Goal: Transaction & Acquisition: Book appointment/travel/reservation

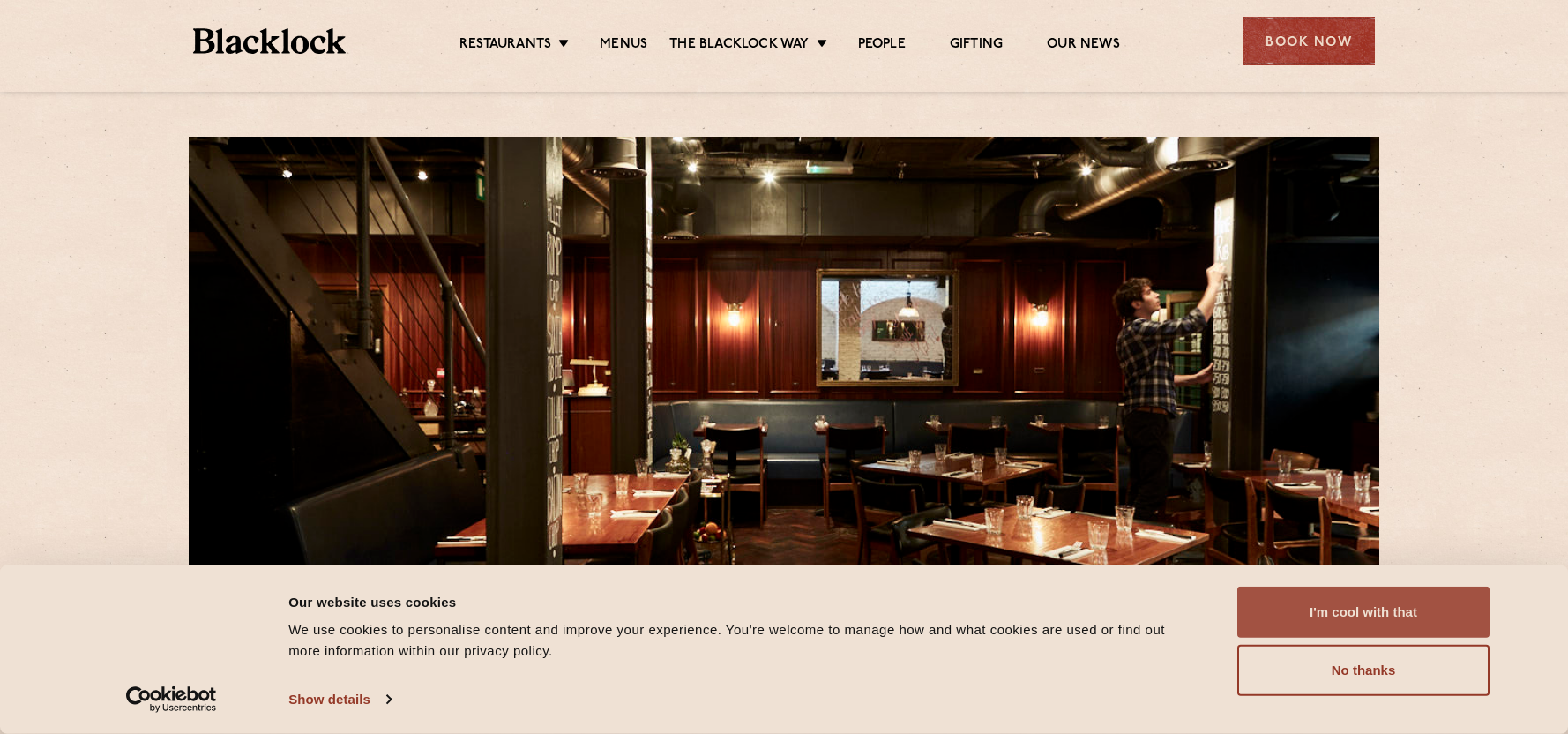
click at [1359, 601] on button "I'm cool with that" at bounding box center [1364, 612] width 252 height 51
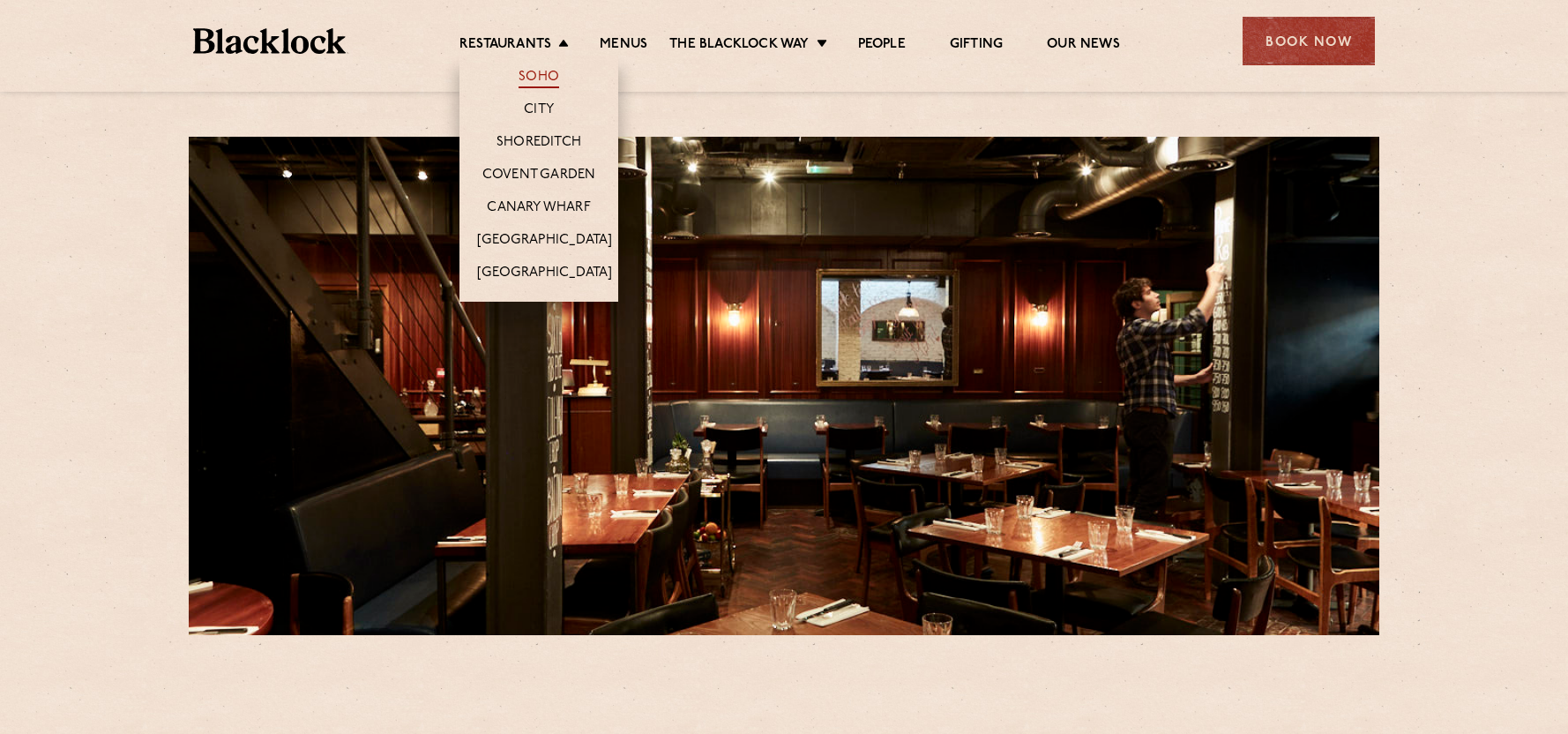
click at [546, 79] on link "Soho" at bounding box center [539, 78] width 40 height 19
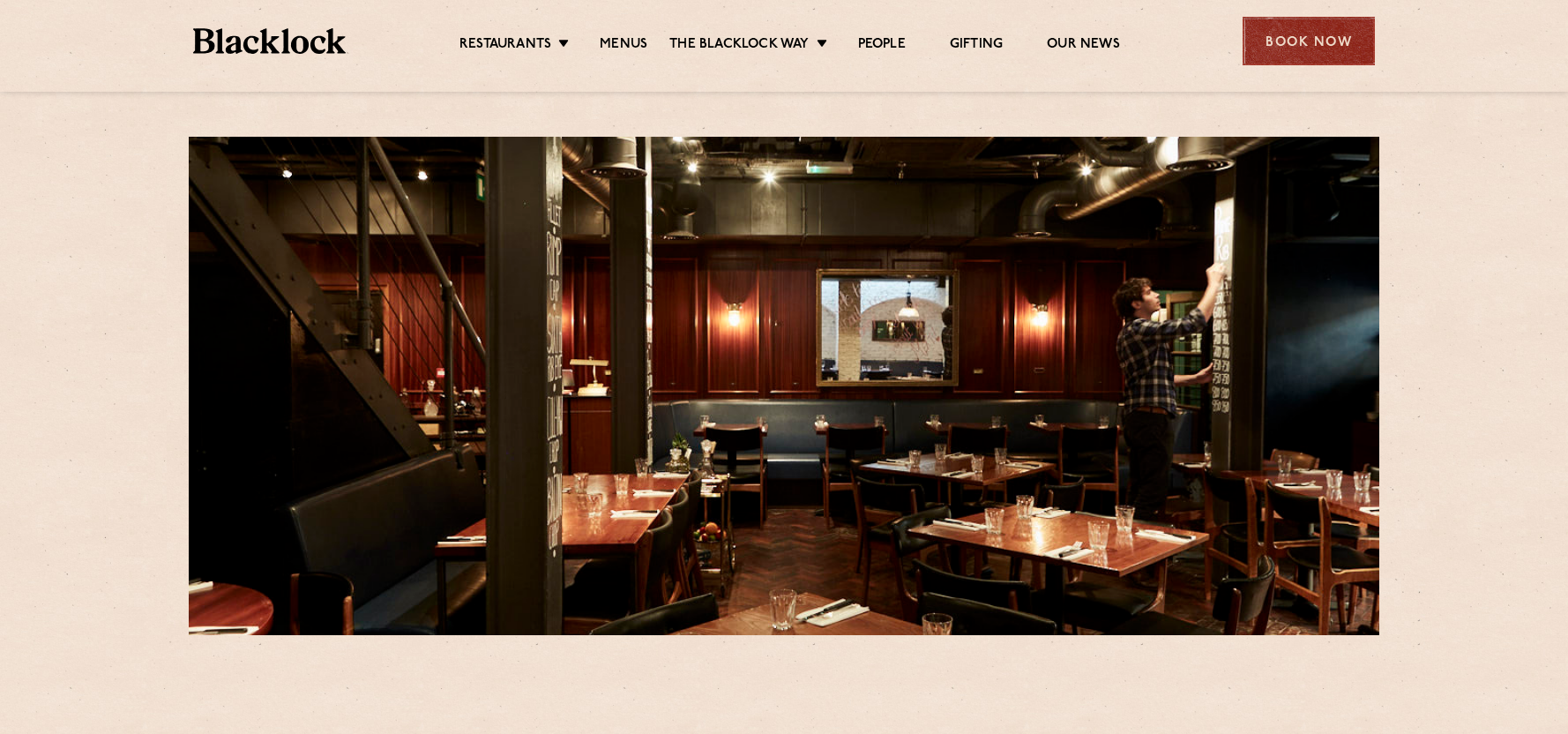
click at [1322, 41] on div "Book Now" at bounding box center [1309, 40] width 132 height 48
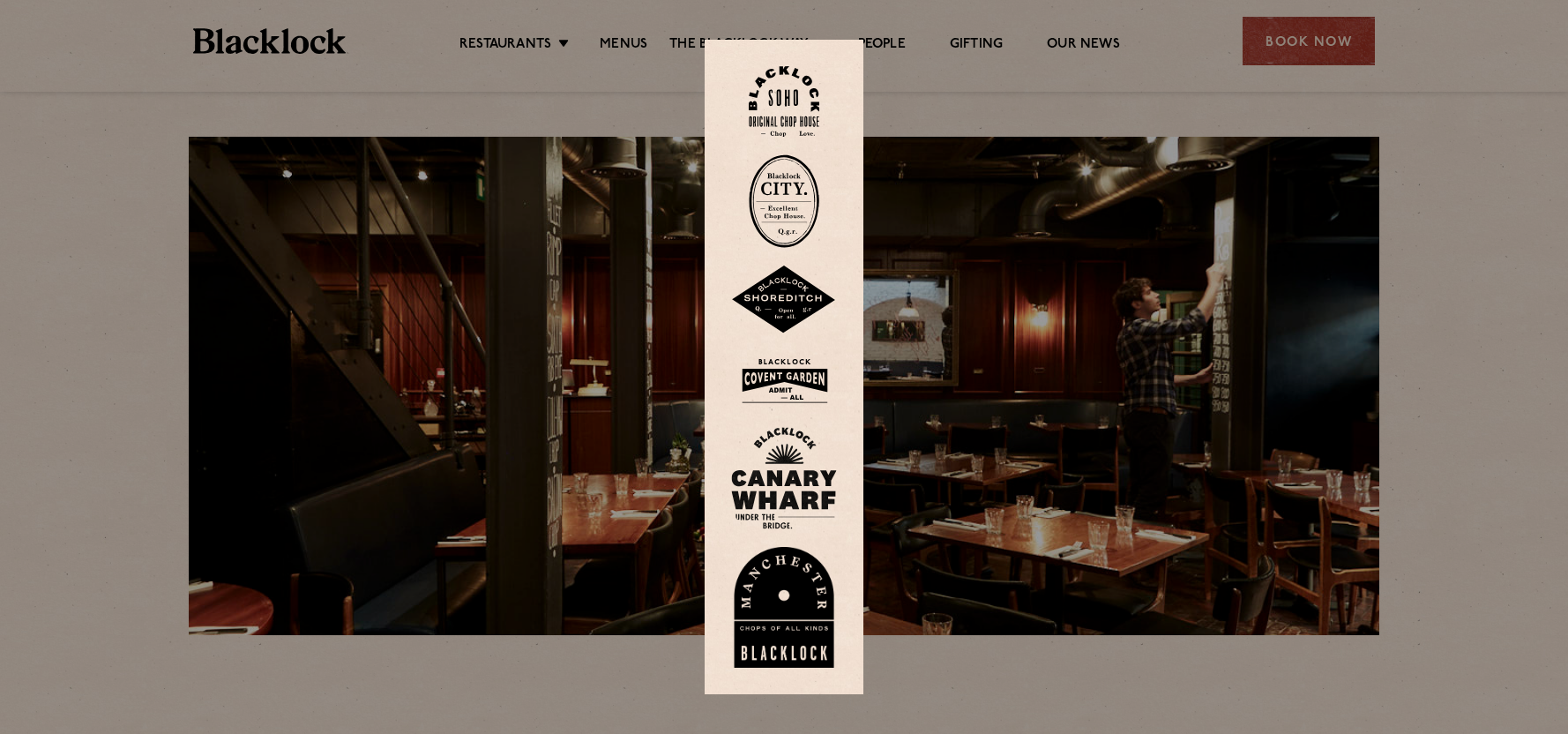
click at [785, 89] on img at bounding box center [784, 102] width 70 height 71
